Goal: Navigation & Orientation: Go to known website

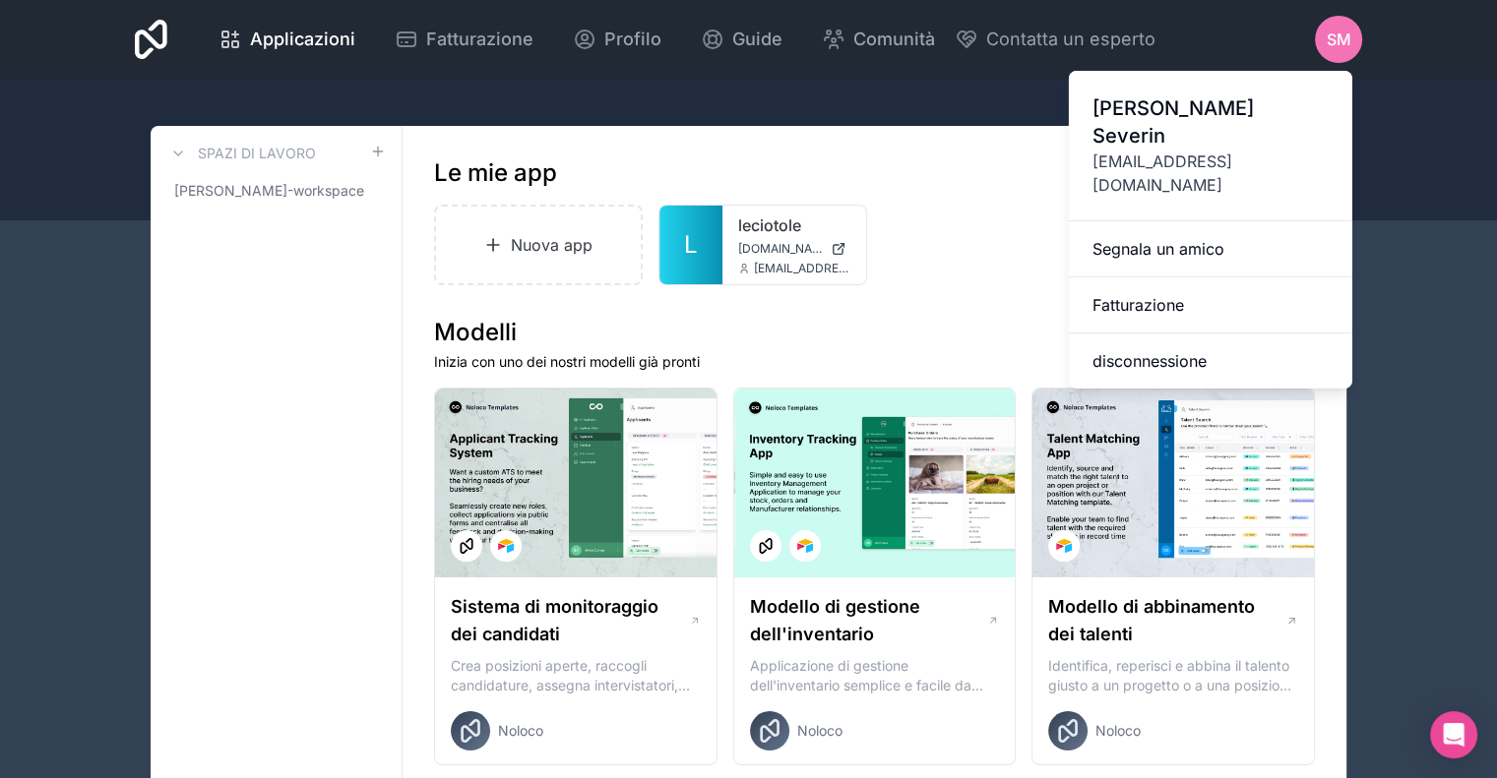
click at [1212, 334] on button "disconnessione" at bounding box center [1210, 361] width 283 height 55
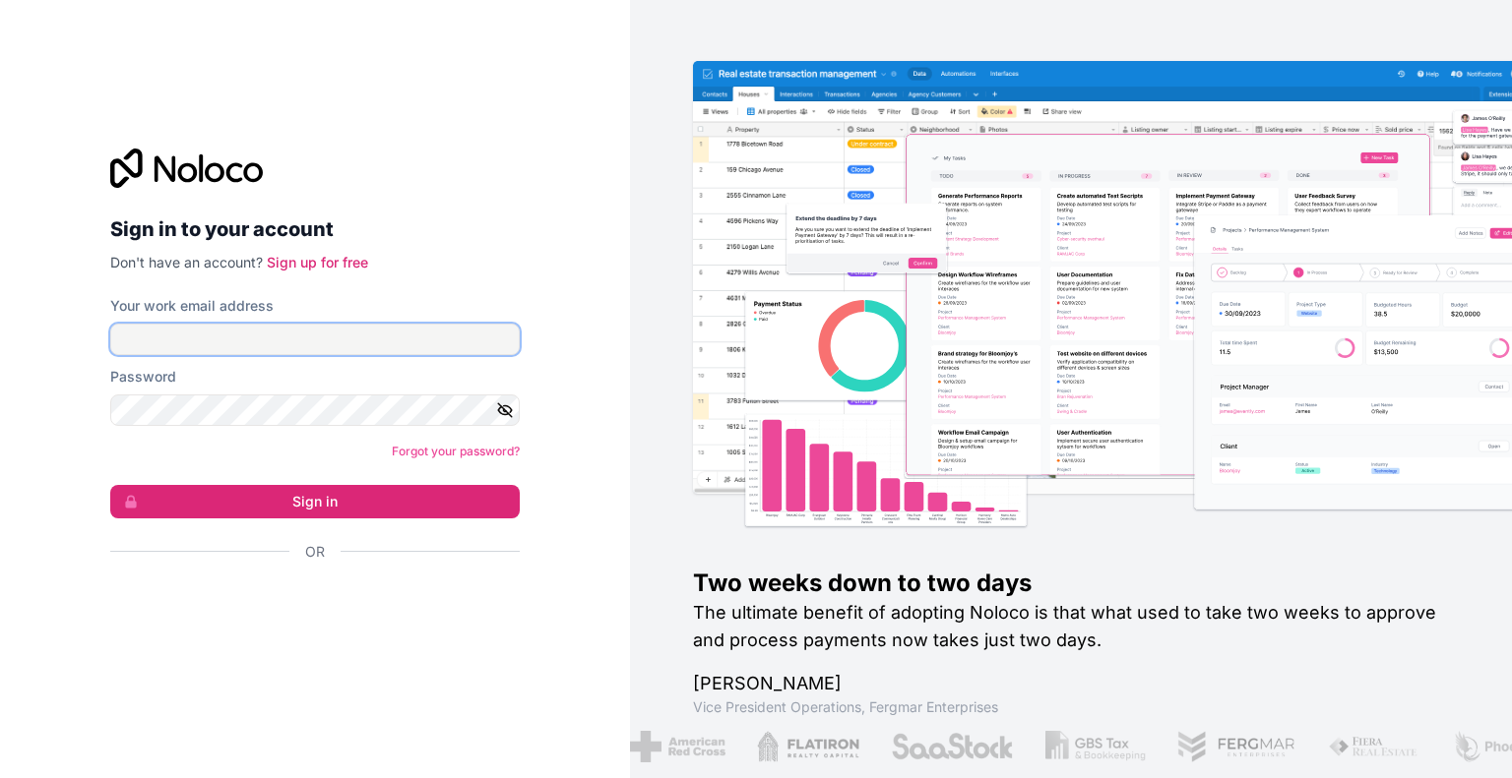
type input "[EMAIL_ADDRESS][DOMAIN_NAME]"
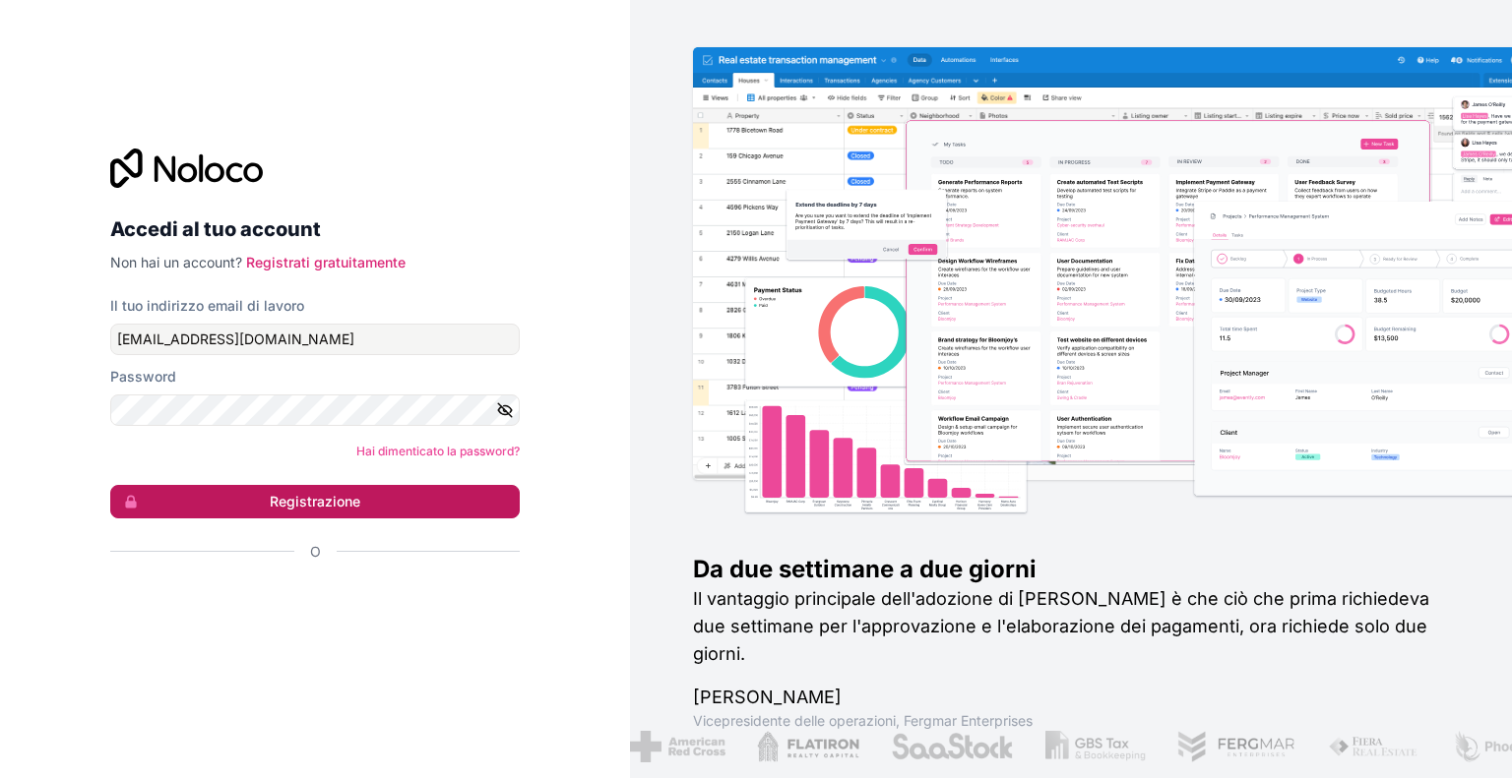
click at [395, 488] on button "Registrazione" at bounding box center [314, 501] width 409 height 33
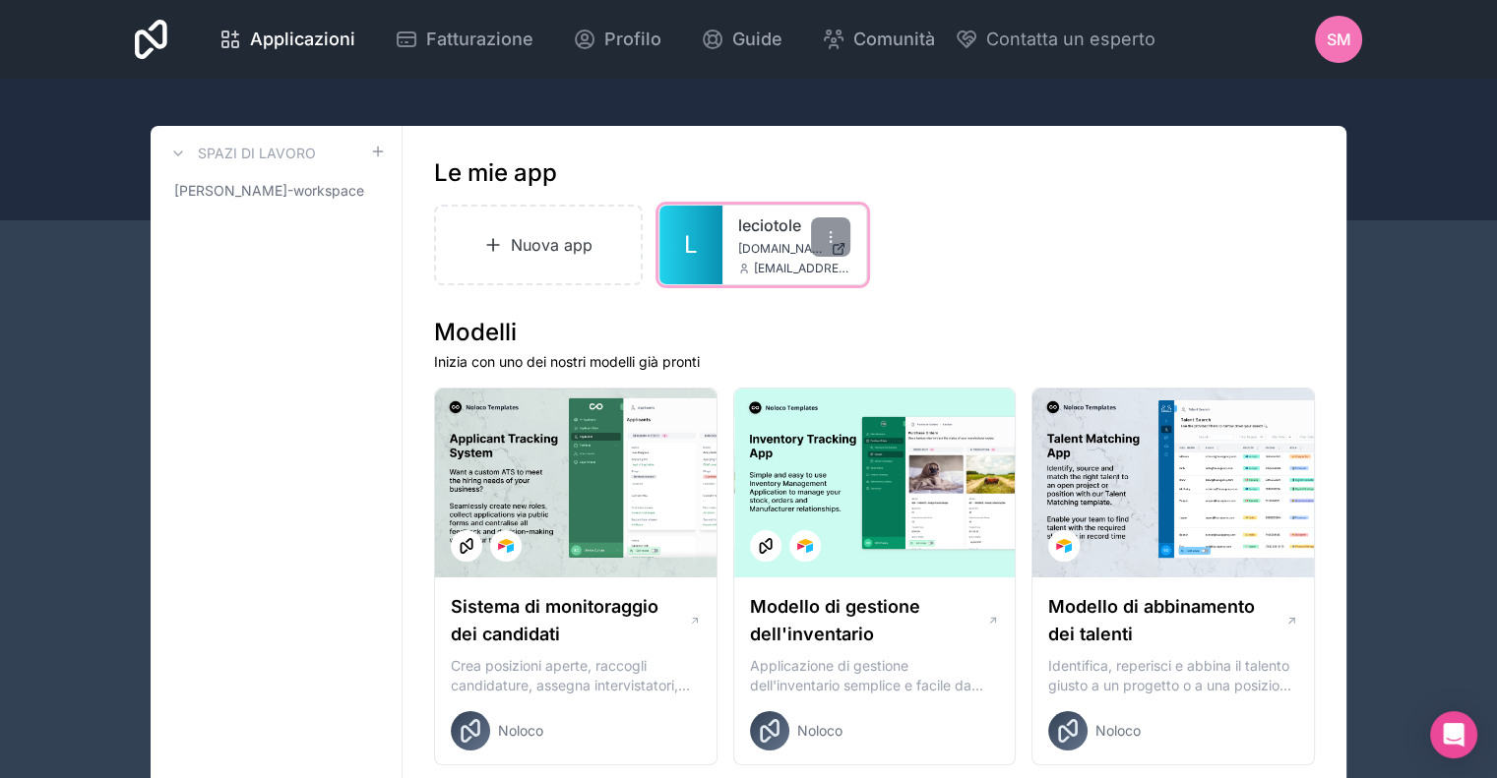
click at [745, 247] on font "[DOMAIN_NAME]" at bounding box center [785, 248] width 95 height 15
click at [293, 185] on font "[PERSON_NAME]-workspace" at bounding box center [269, 190] width 190 height 17
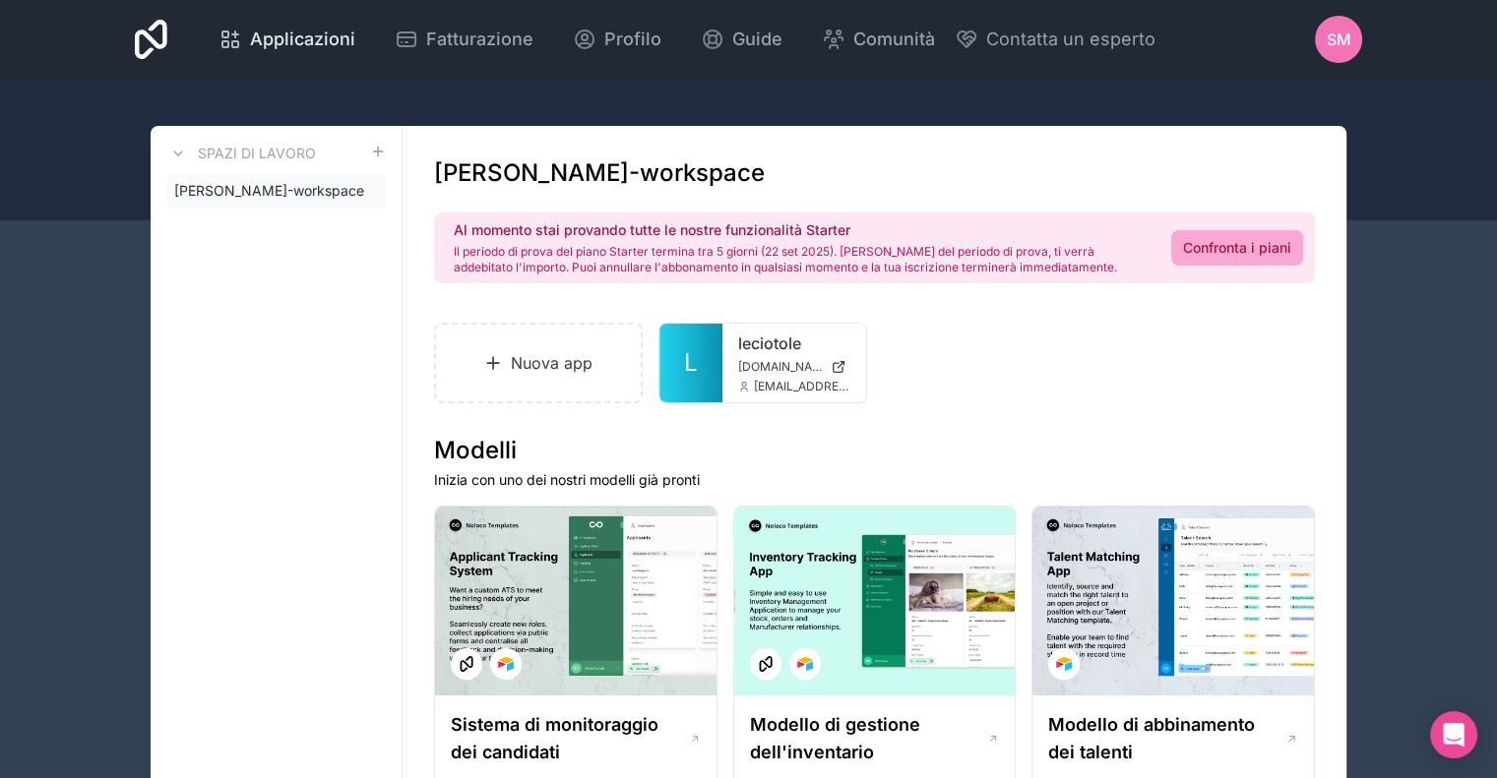
click at [276, 32] on font "Applicazioni" at bounding box center [302, 39] width 105 height 21
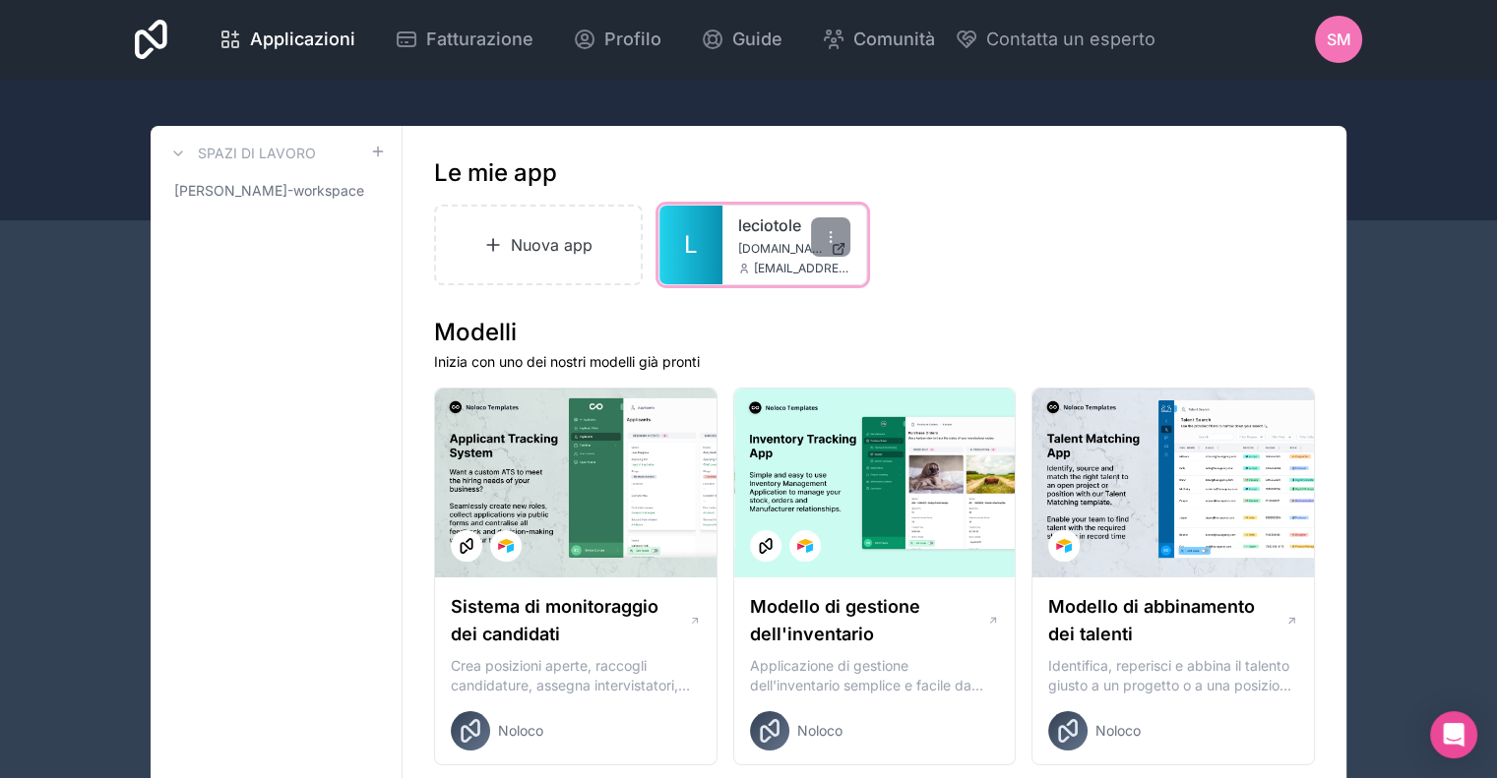
click at [725, 238] on div "leciotole leciotole.noloco.co info@leciotole.it" at bounding box center [794, 245] width 144 height 79
click at [697, 260] on span "L" at bounding box center [691, 244] width 14 height 31
